Goal: Task Accomplishment & Management: Manage account settings

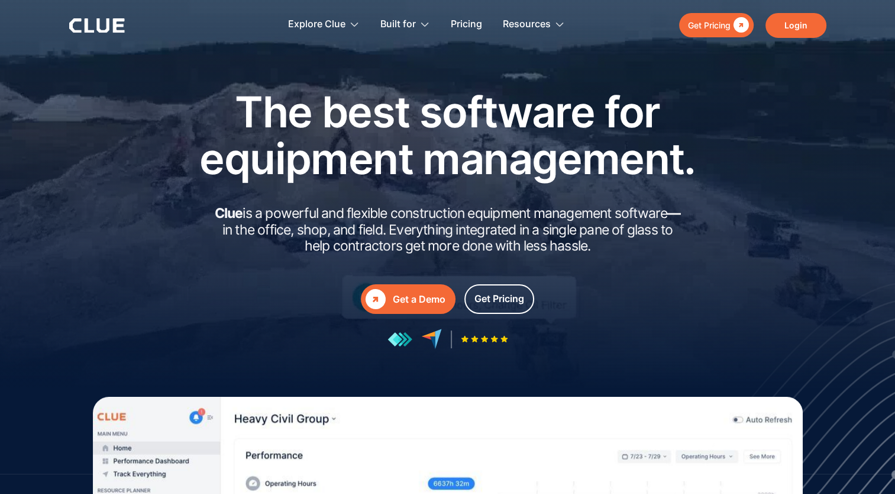
click at [803, 30] on link "Login" at bounding box center [796, 25] width 61 height 25
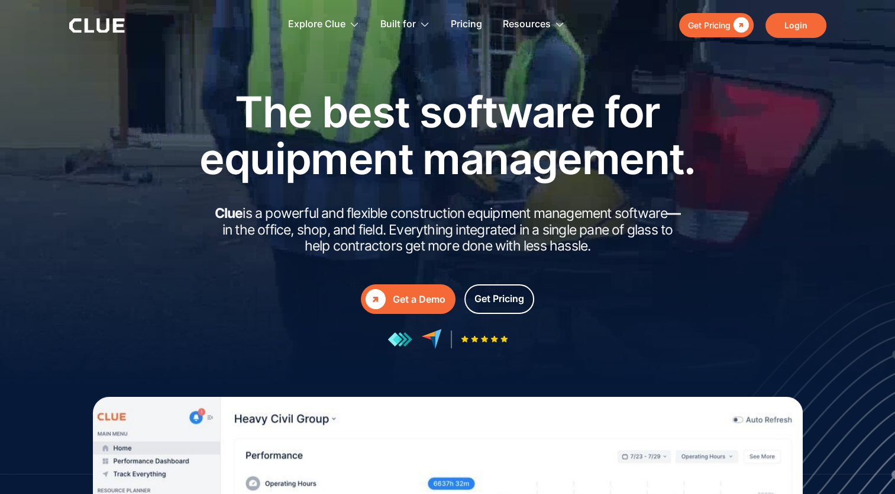
click at [802, 31] on link "Login" at bounding box center [796, 25] width 61 height 25
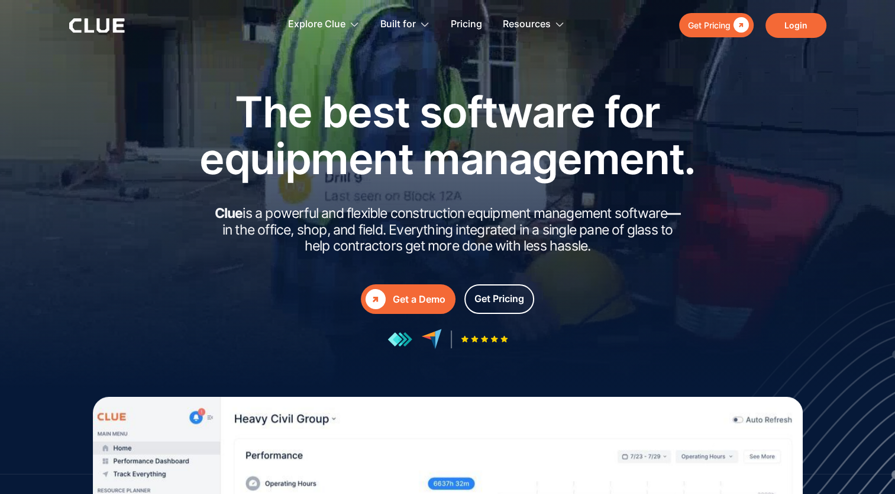
click at [798, 28] on link "Login" at bounding box center [796, 25] width 61 height 25
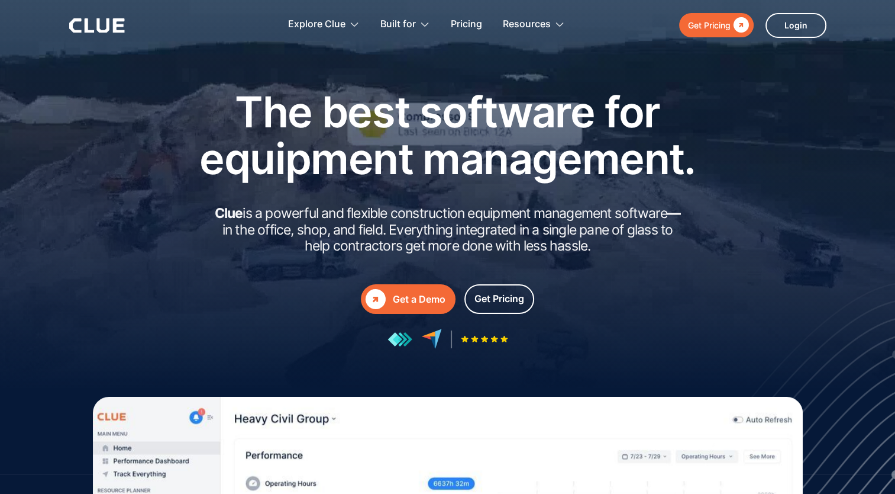
click at [854, 137] on div at bounding box center [447, 236] width 895 height 473
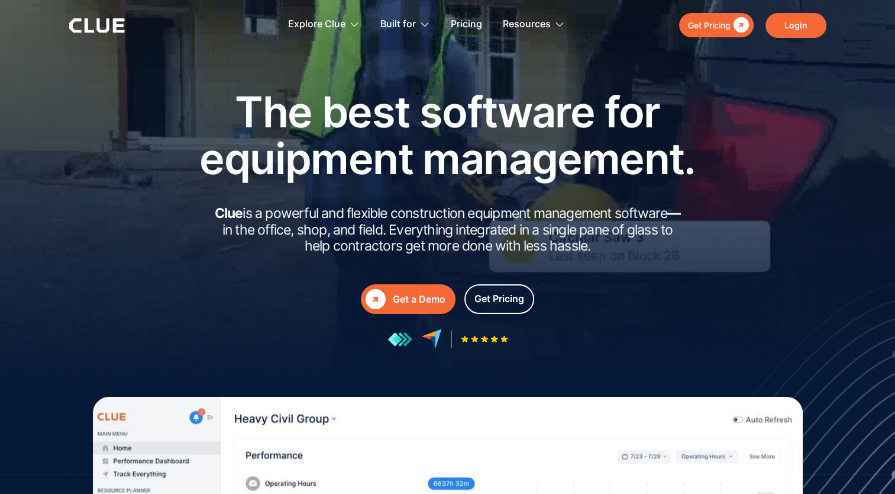
click at [807, 26] on link "Login" at bounding box center [796, 25] width 61 height 25
